Goal: Task Accomplishment & Management: Use online tool/utility

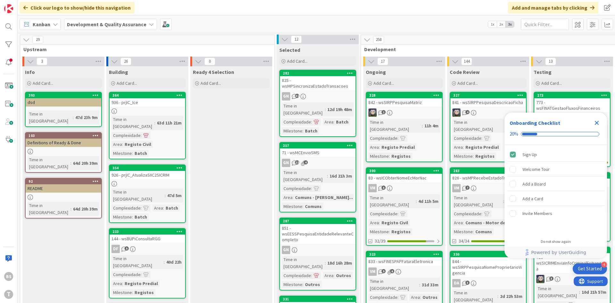
click at [593, 123] on icon "Close Checklist" at bounding box center [597, 123] width 8 height 8
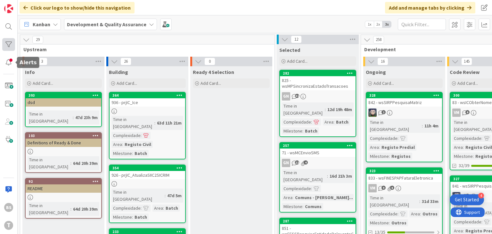
click at [11, 47] on div at bounding box center [8, 44] width 13 height 13
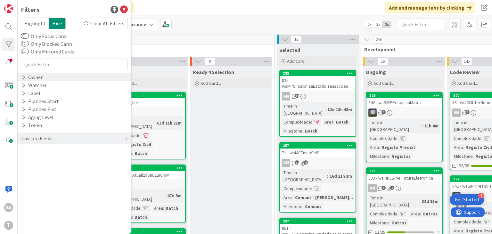
click at [41, 79] on div "Owner" at bounding box center [32, 77] width 22 height 8
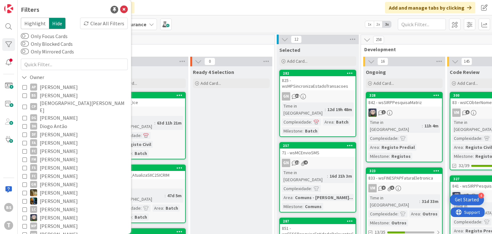
click at [45, 97] on span "[PERSON_NAME]" at bounding box center [59, 95] width 38 height 8
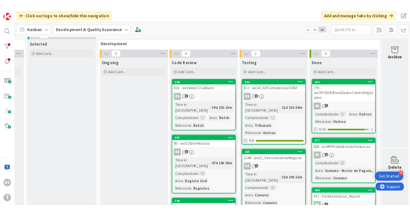
scroll to position [0, 243]
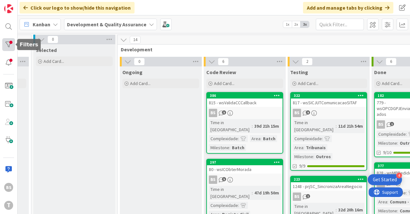
click at [10, 47] on div at bounding box center [8, 44] width 13 height 13
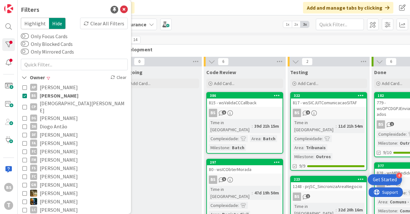
click at [26, 95] on icon at bounding box center [24, 95] width 4 height 4
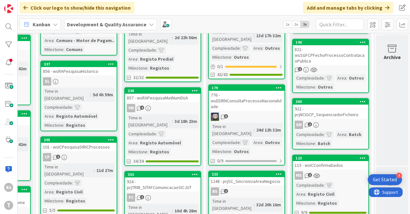
scroll to position [622, 325]
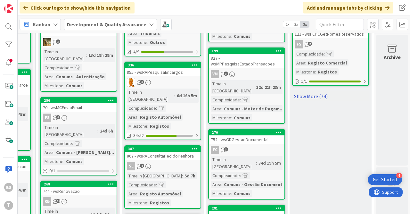
click at [308, 91] on link "Show More (74)" at bounding box center [330, 96] width 77 height 10
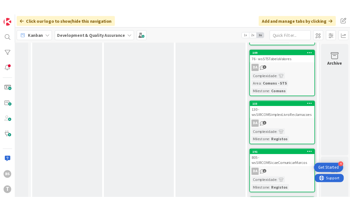
scroll to position [2885, 325]
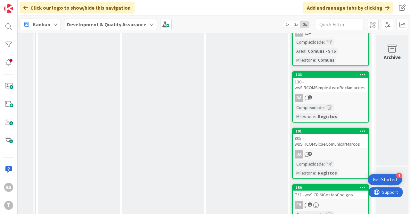
click at [336, 134] on div "805 - wsSIRCOMSicaeComunicarMarcos" at bounding box center [331, 141] width 76 height 14
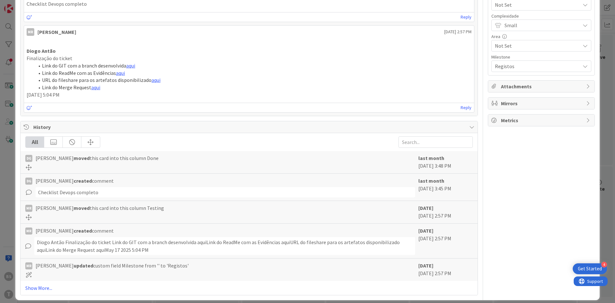
scroll to position [10, 0]
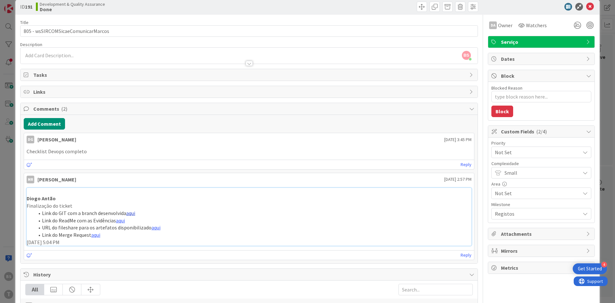
click at [128, 215] on link "aqui" at bounding box center [130, 213] width 9 height 6
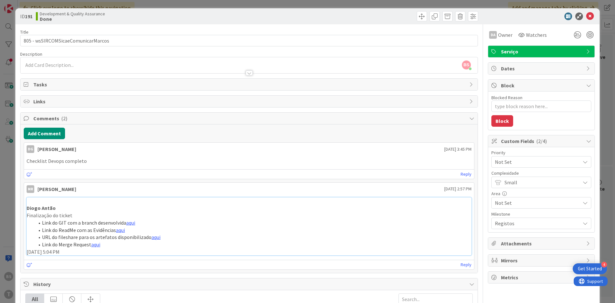
scroll to position [0, 0]
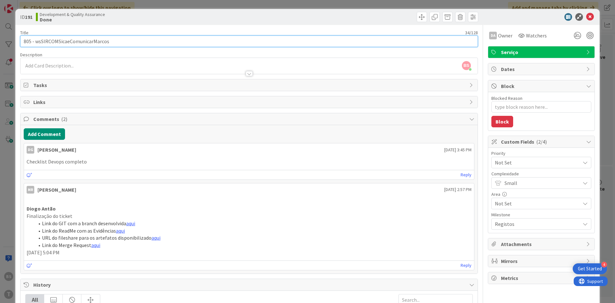
click at [74, 39] on input "805 - wsSIRCOMSicaeComunicarMarcos" at bounding box center [248, 42] width 457 height 12
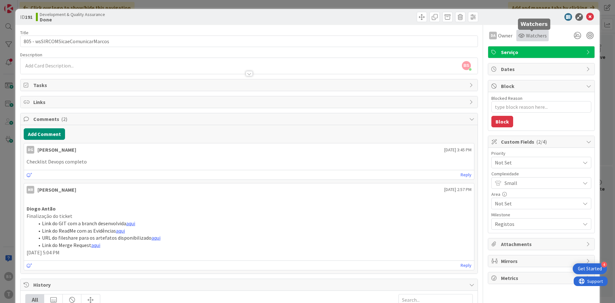
click at [524, 36] on icon at bounding box center [521, 35] width 6 height 5
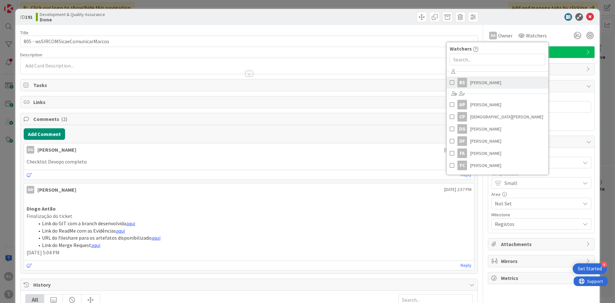
click at [474, 80] on span "[PERSON_NAME]" at bounding box center [485, 83] width 31 height 10
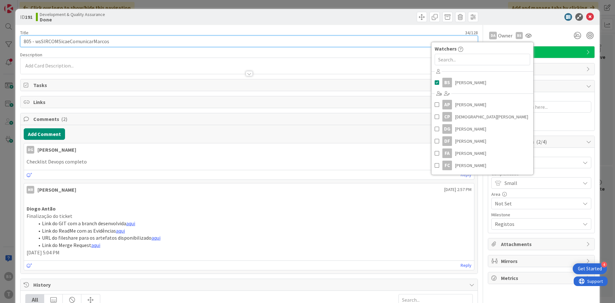
click at [91, 39] on input "805 - wsSIRCOMSicaeComunicarMarcos" at bounding box center [248, 42] width 457 height 12
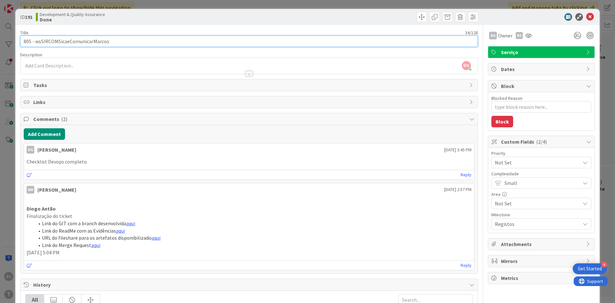
click at [91, 39] on input "805 - wsSIRCOMSicaeComunicarMarcos" at bounding box center [248, 42] width 457 height 12
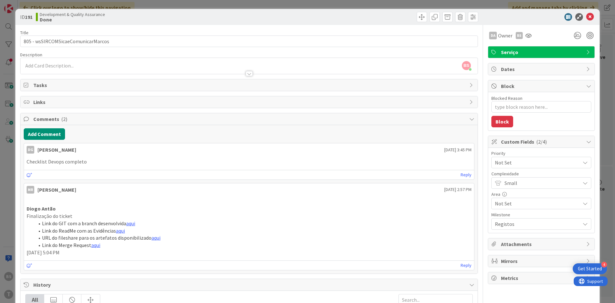
click at [512, 167] on span "Not Set" at bounding box center [536, 162] width 82 height 9
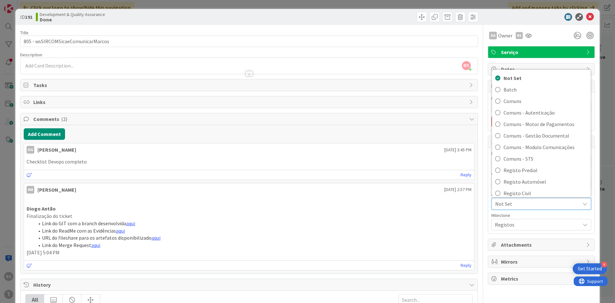
click at [442, 214] on p "Finalização do ticket" at bounding box center [249, 216] width 445 height 7
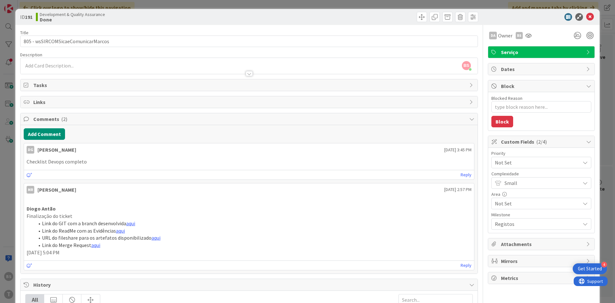
type textarea "x"
